Goal: Task Accomplishment & Management: Manage account settings

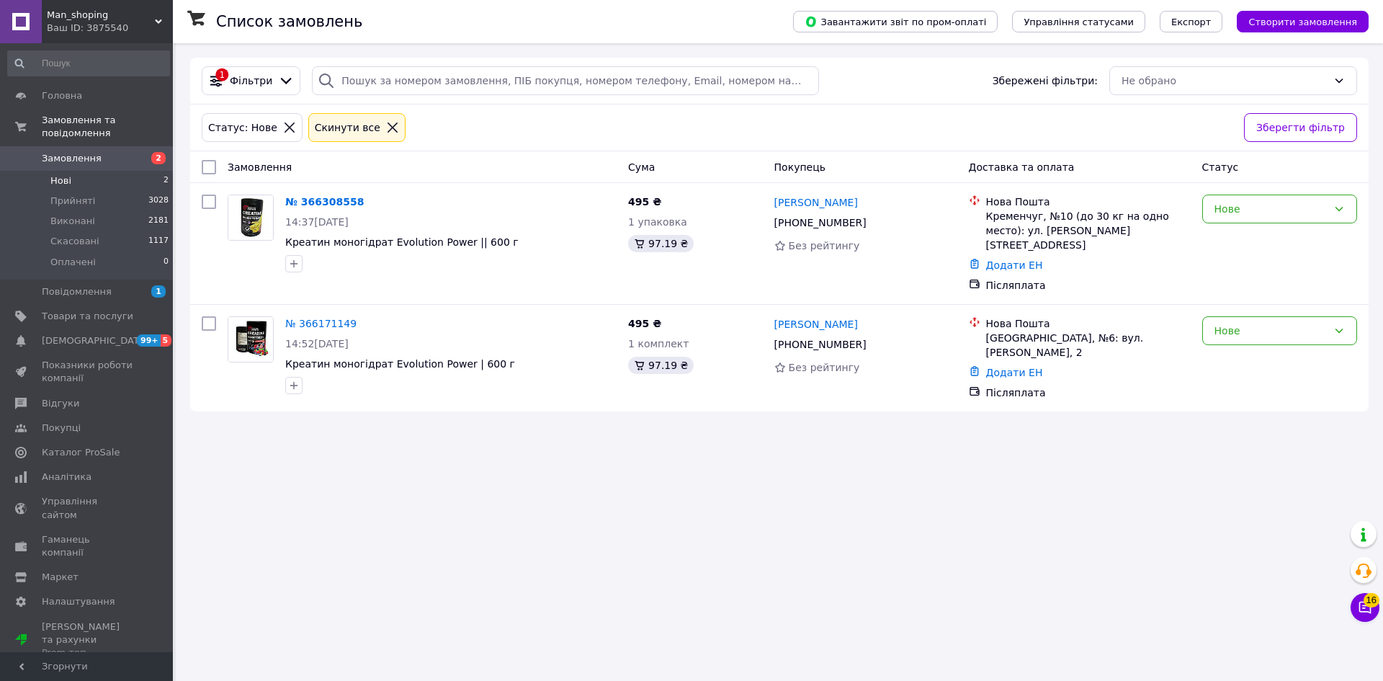
click at [135, 171] on li "Нові 2" at bounding box center [88, 181] width 177 height 20
click at [313, 318] on link "№ 366171149" at bounding box center [320, 324] width 71 height 12
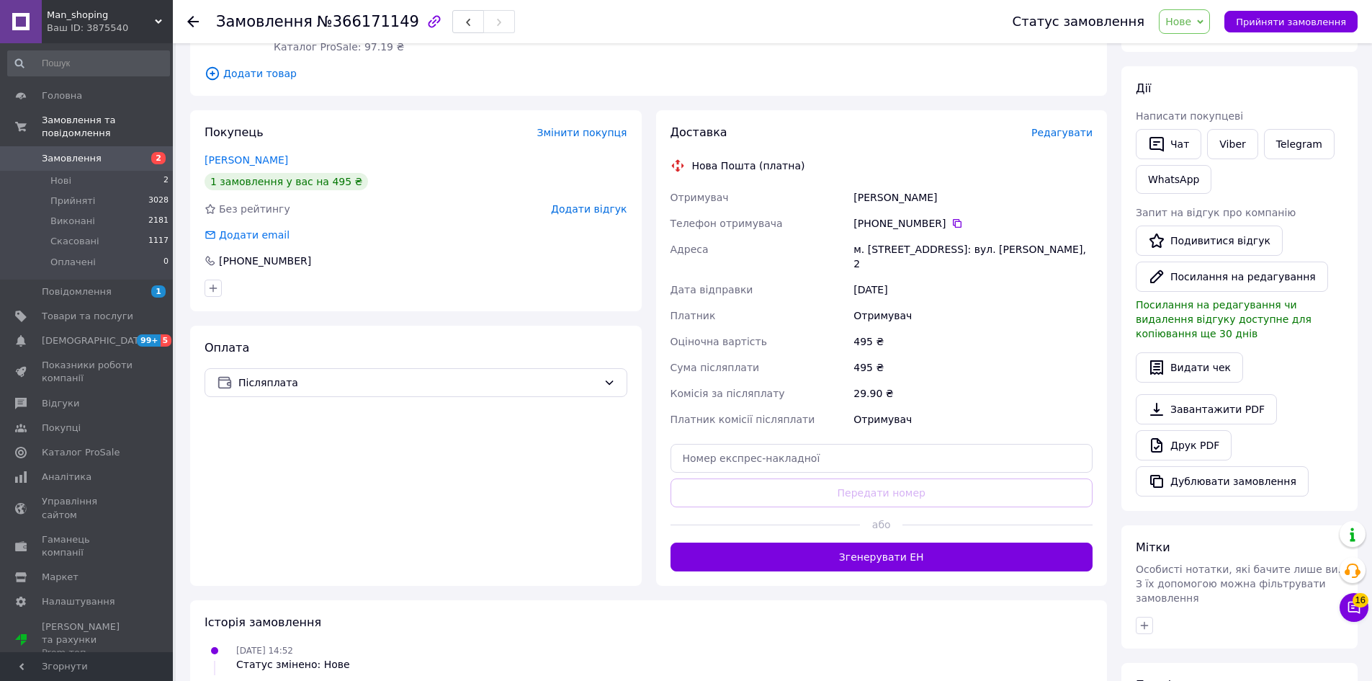
scroll to position [144, 0]
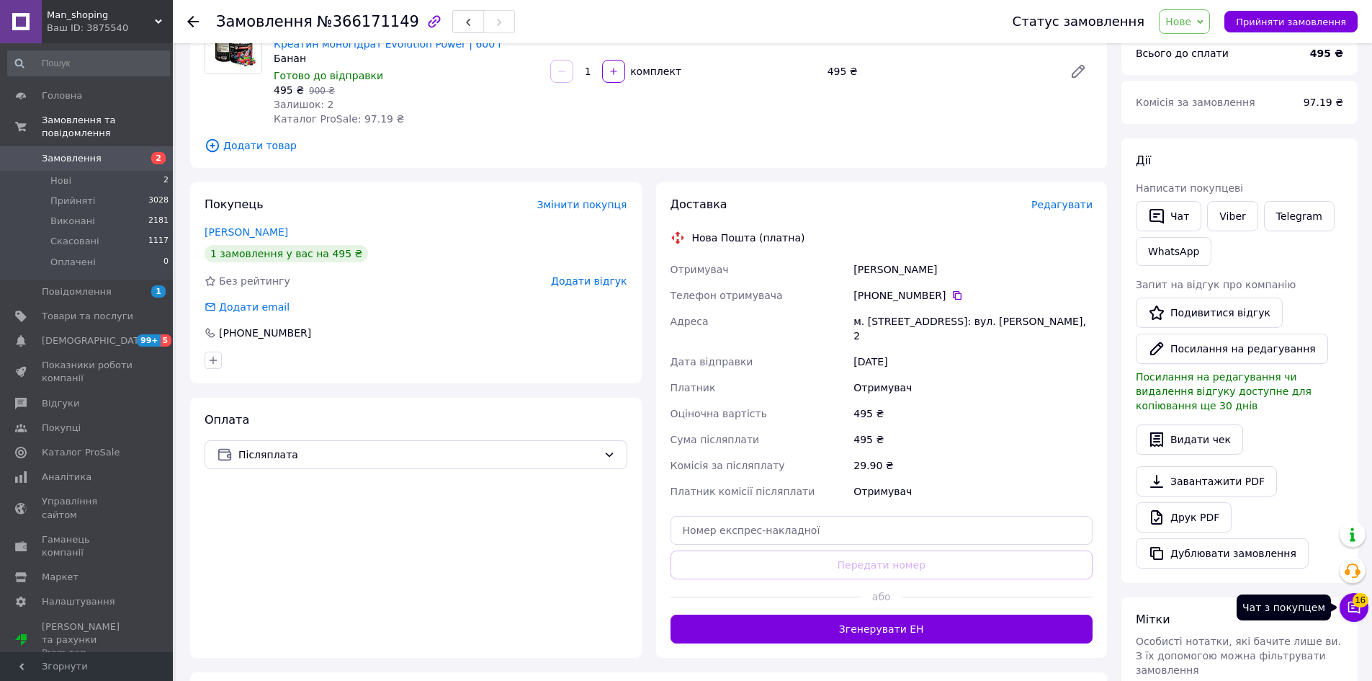
click at [1355, 610] on icon at bounding box center [1354, 607] width 14 height 14
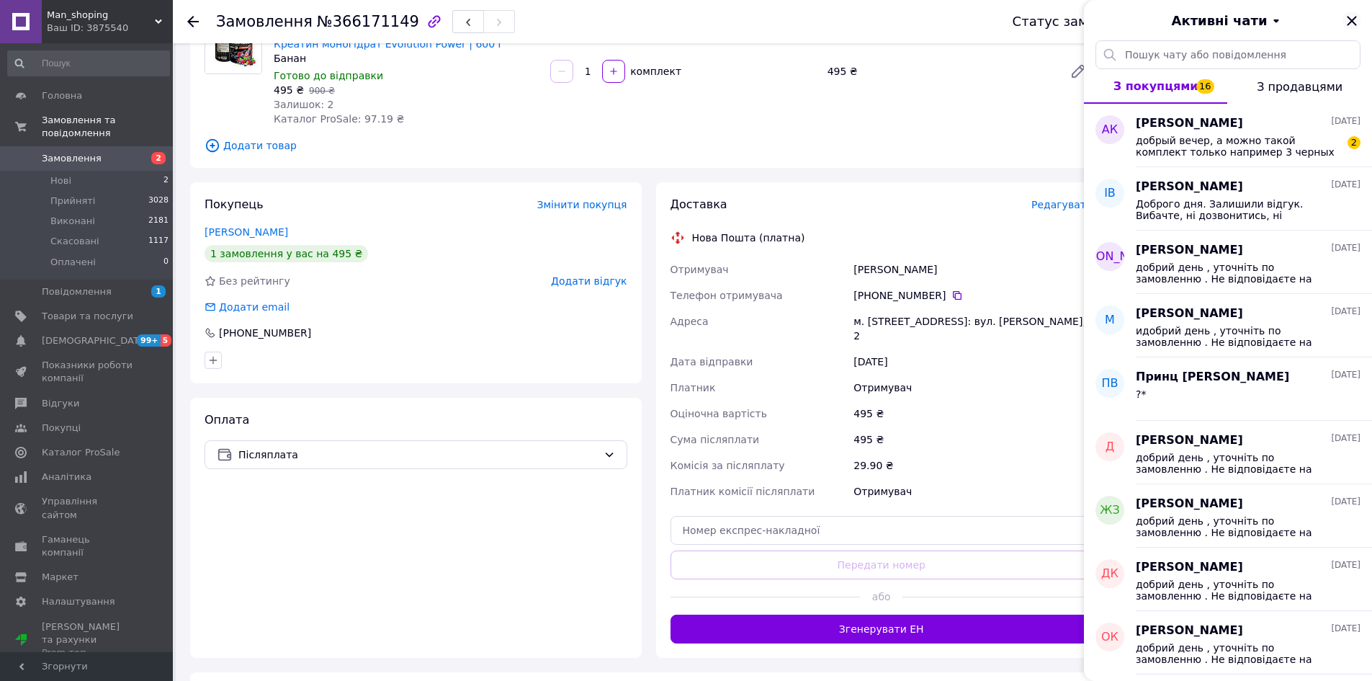
click at [1357, 18] on icon "Закрити" at bounding box center [1351, 20] width 17 height 17
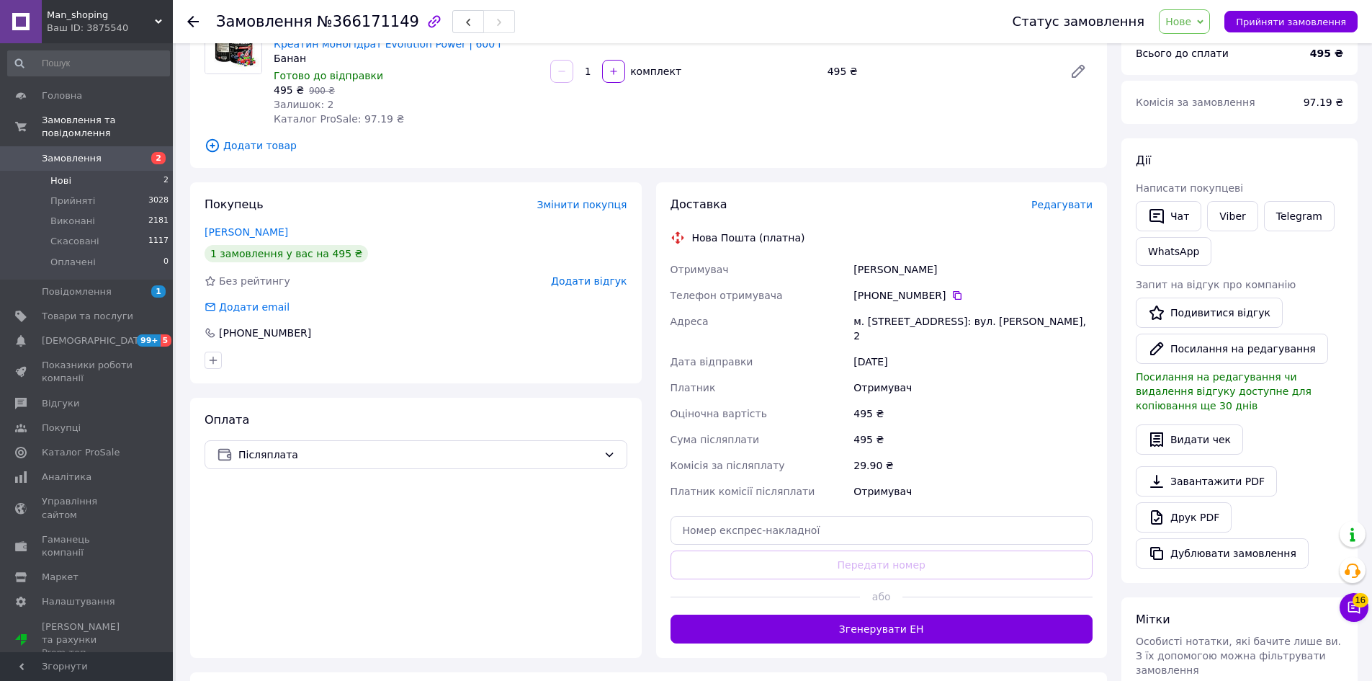
click at [131, 171] on li "Нові 2" at bounding box center [88, 181] width 177 height 20
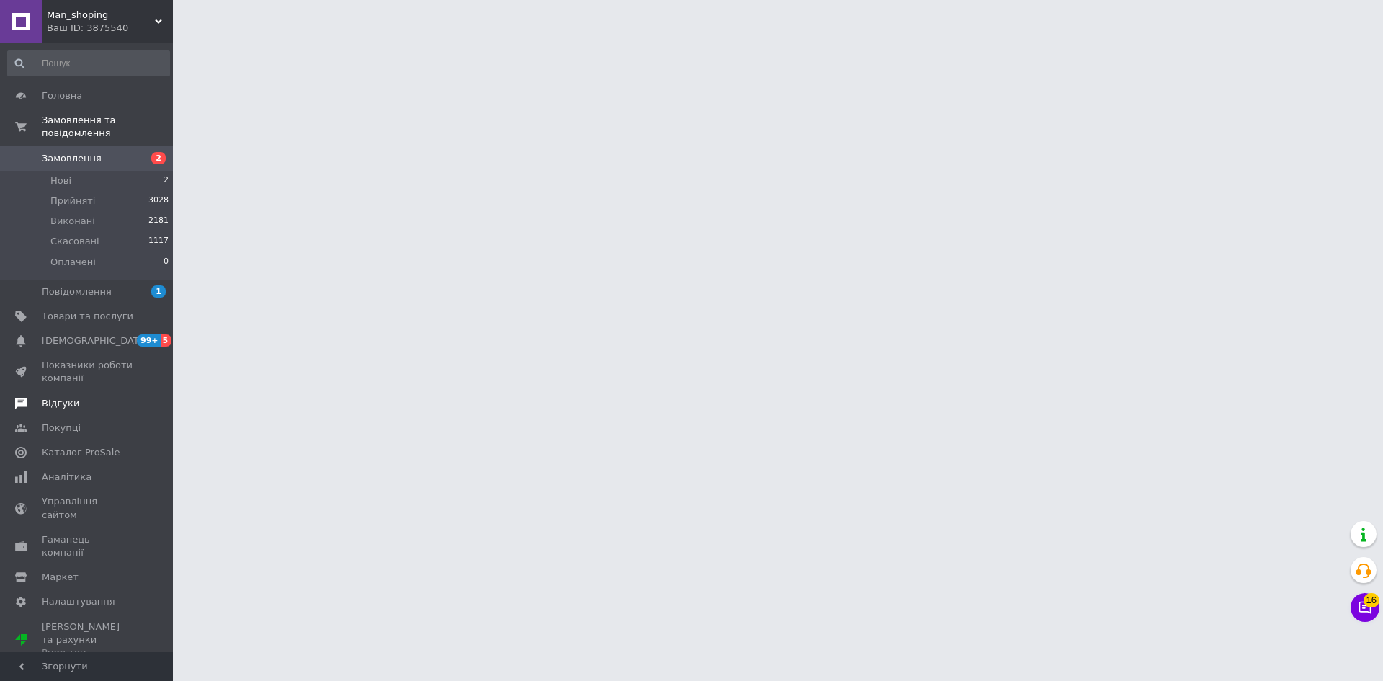
click at [65, 397] on span "Відгуки" at bounding box center [60, 403] width 37 height 13
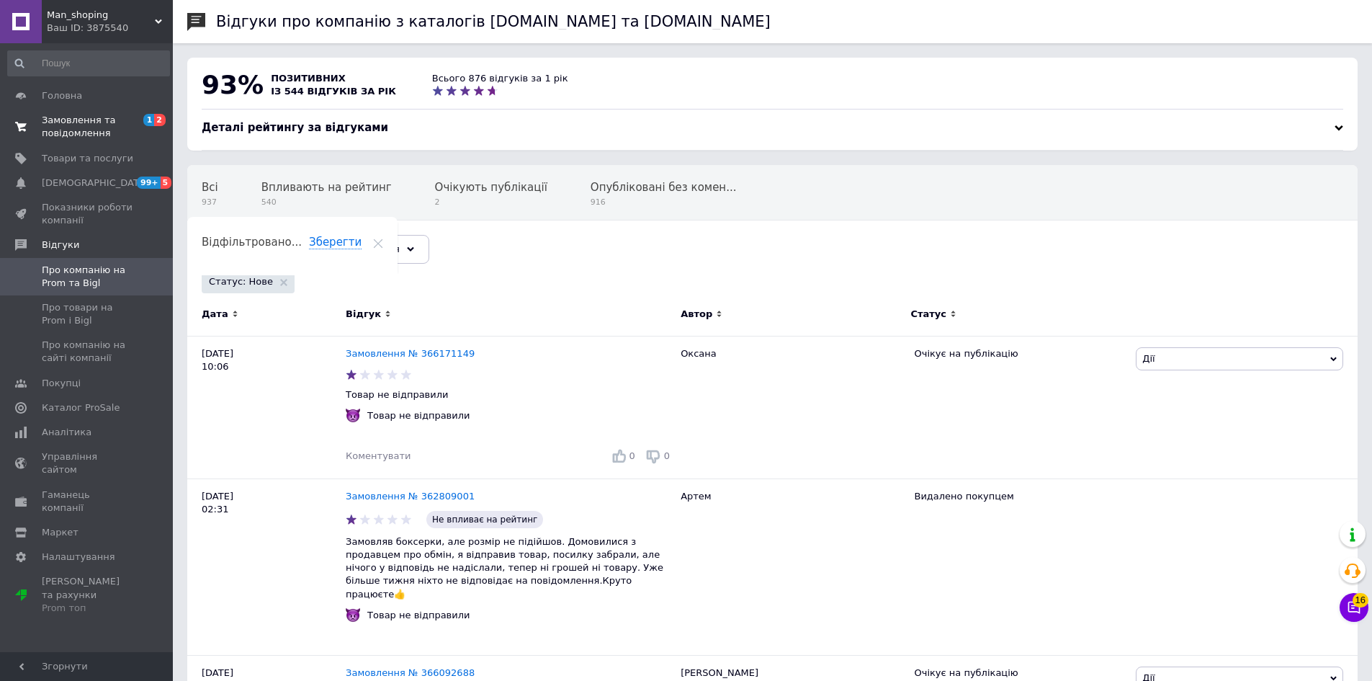
click at [62, 112] on link "Замовлення та повідомлення 1 2" at bounding box center [88, 126] width 177 height 37
